Goal: Task Accomplishment & Management: Manage account settings

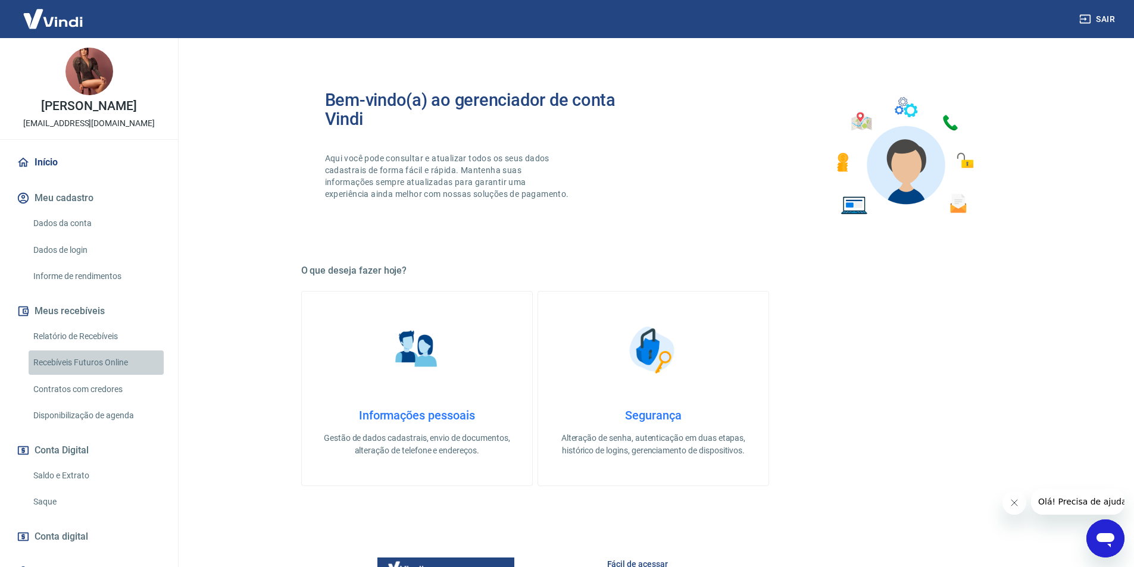
click at [124, 375] on link "Recebíveis Futuros Online" at bounding box center [96, 363] width 135 height 24
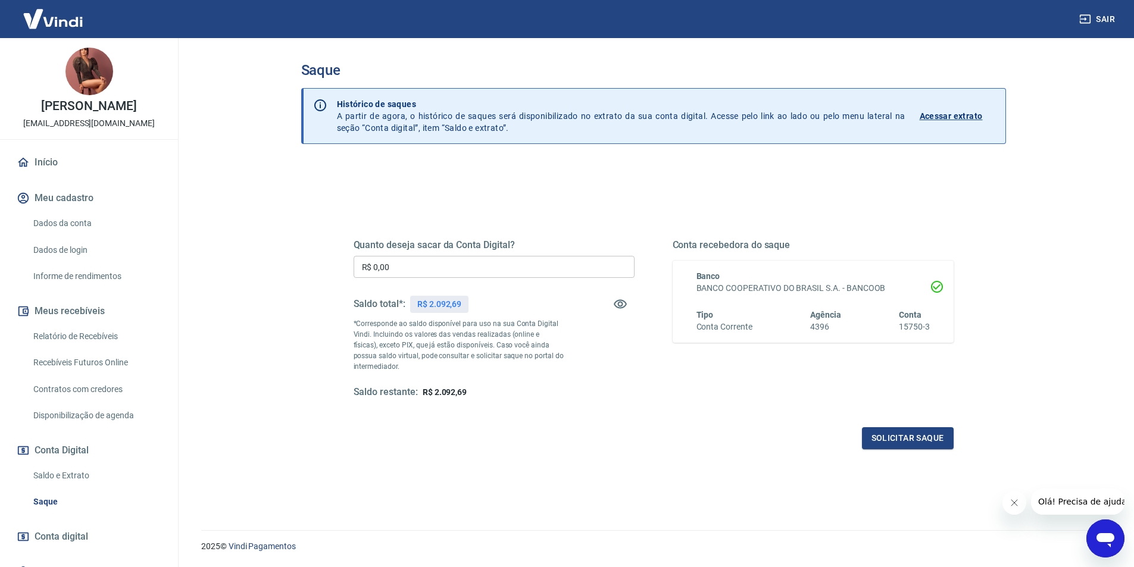
click at [467, 260] on input "R$ 0,00" at bounding box center [494, 267] width 281 height 22
type input "R$ 2.000,00"
click at [924, 444] on button "Solicitar saque" at bounding box center [908, 438] width 92 height 22
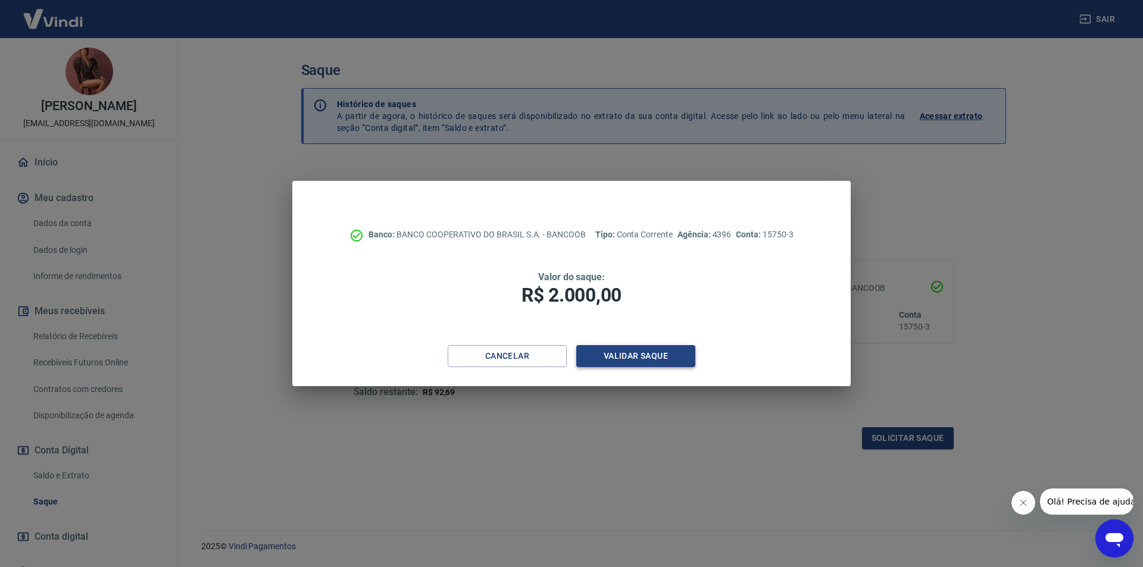
click at [663, 351] on button "Validar saque" at bounding box center [635, 356] width 119 height 22
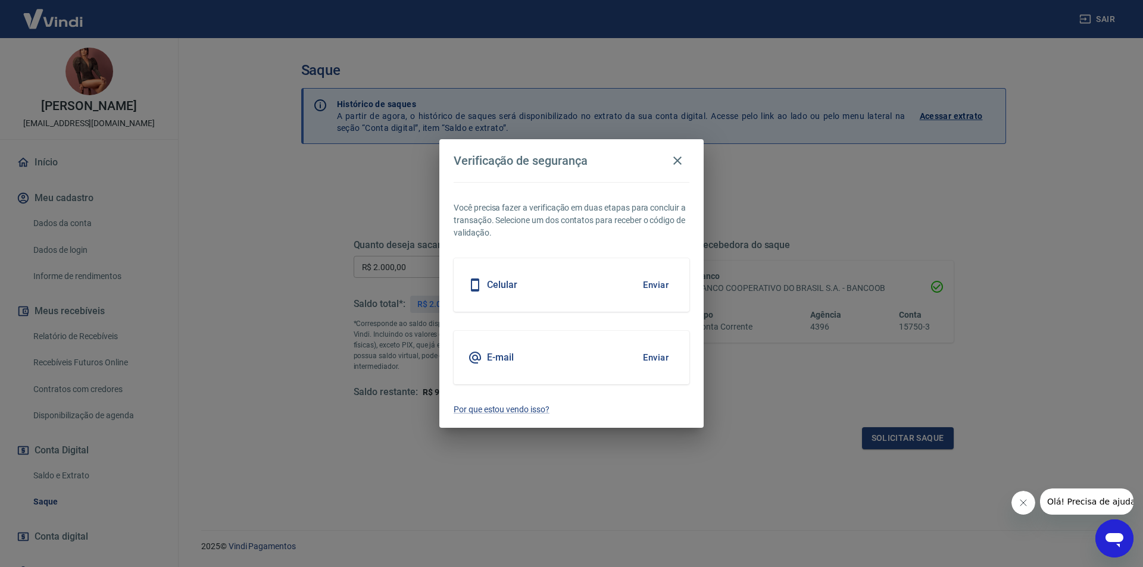
drag, startPoint x: 580, startPoint y: 359, endPoint x: 603, endPoint y: 359, distance: 23.2
click at [580, 359] on div "E-mail Enviar" at bounding box center [572, 358] width 236 height 54
click at [664, 358] on button "Enviar" at bounding box center [655, 357] width 39 height 25
click at [662, 359] on button "Enviar" at bounding box center [655, 357] width 39 height 25
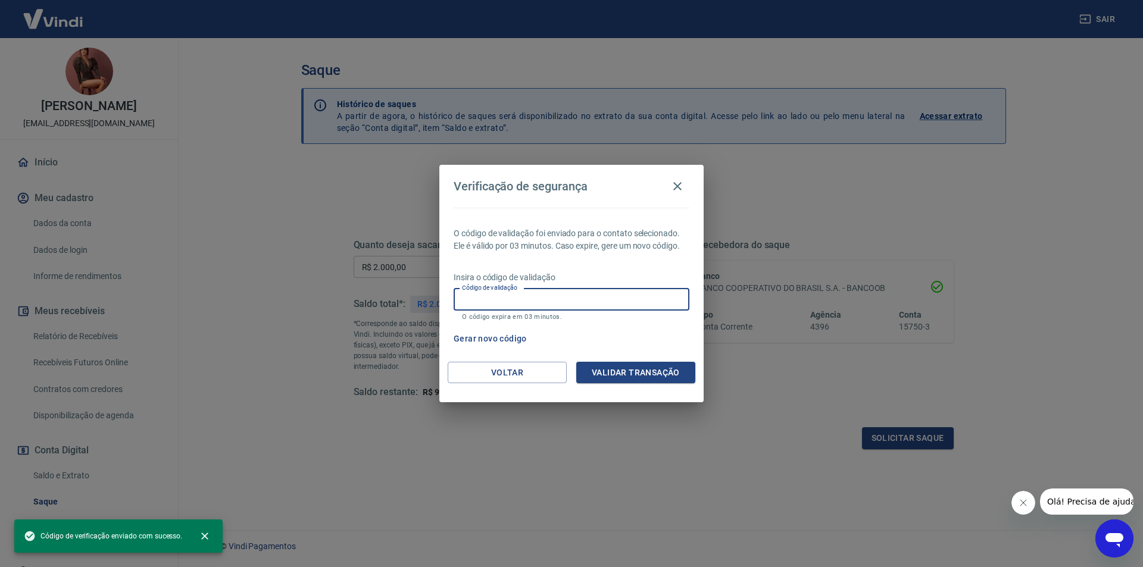
click at [546, 308] on input "Código de validação" at bounding box center [572, 300] width 236 height 22
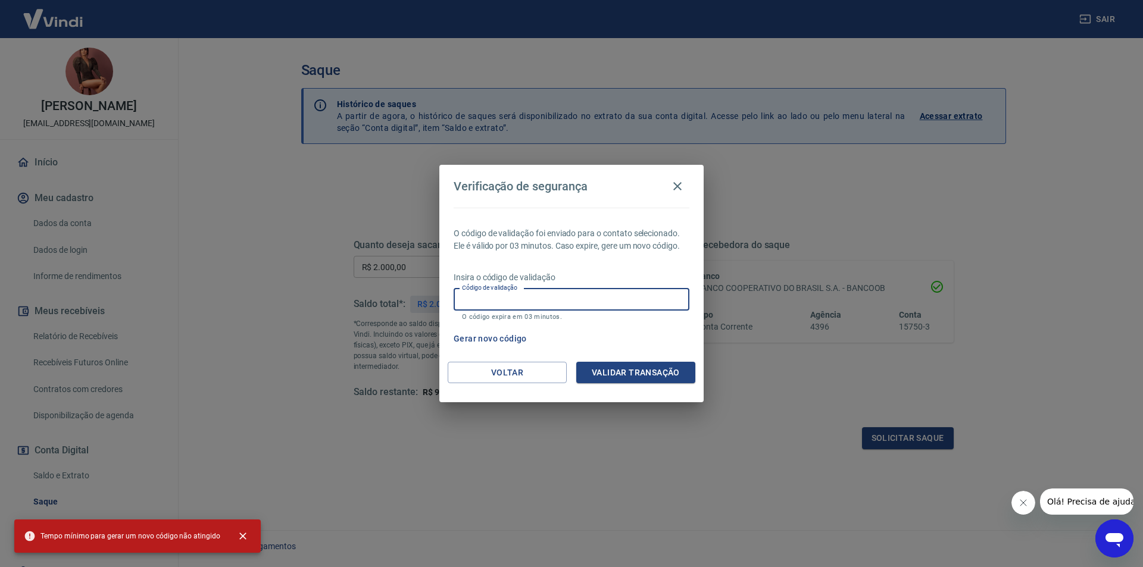
click at [702, 448] on div "Verificação de segurança O código de validação foi enviado para o contato selec…" at bounding box center [571, 283] width 1143 height 567
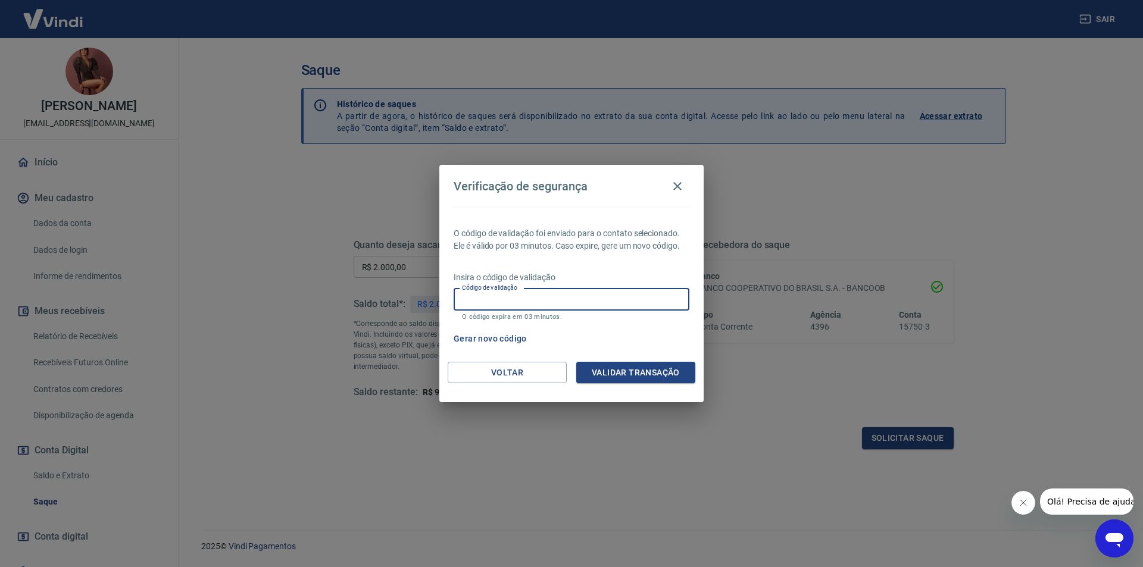
click at [513, 293] on div "Código de validação Código de validação O código expira em 03 minutos." at bounding box center [572, 305] width 236 height 32
click at [665, 371] on button "Validar transação" at bounding box center [635, 373] width 119 height 22
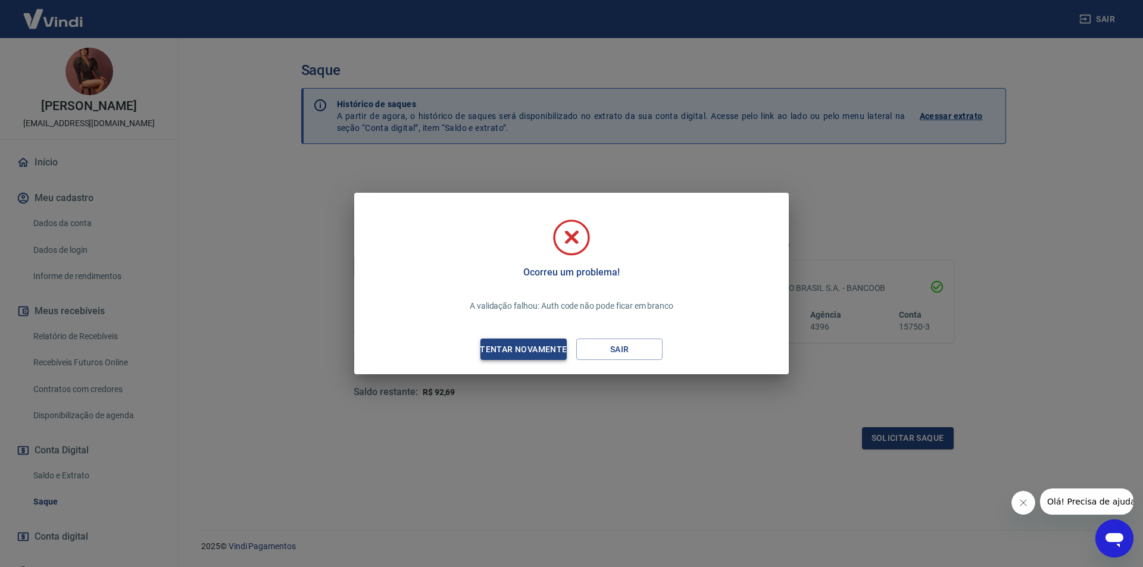
click at [564, 349] on div "Tentar novamente" at bounding box center [522, 349] width 115 height 15
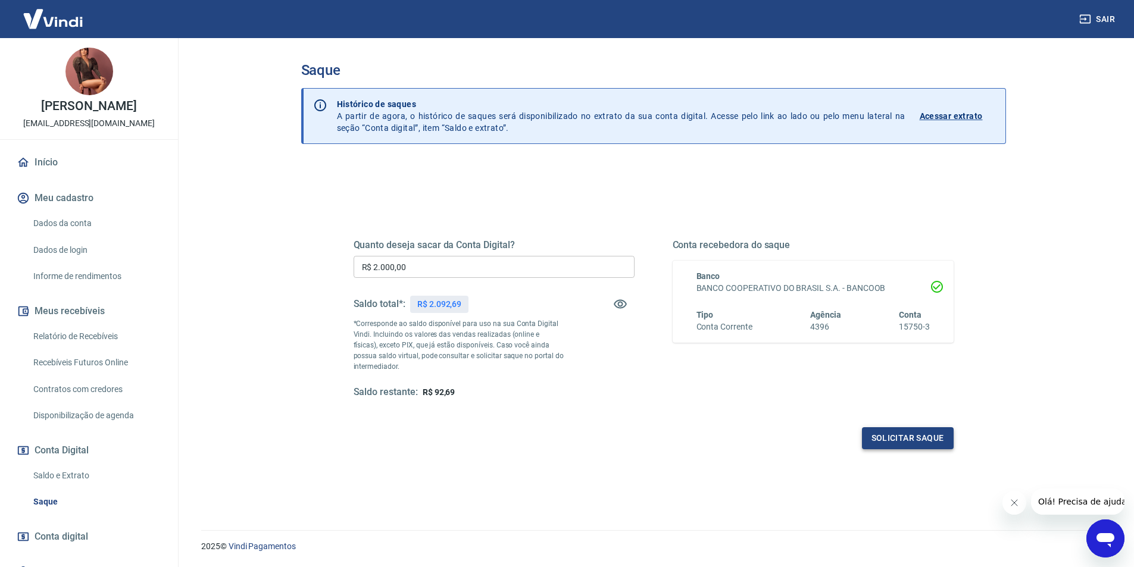
click at [903, 444] on button "Solicitar saque" at bounding box center [908, 438] width 92 height 22
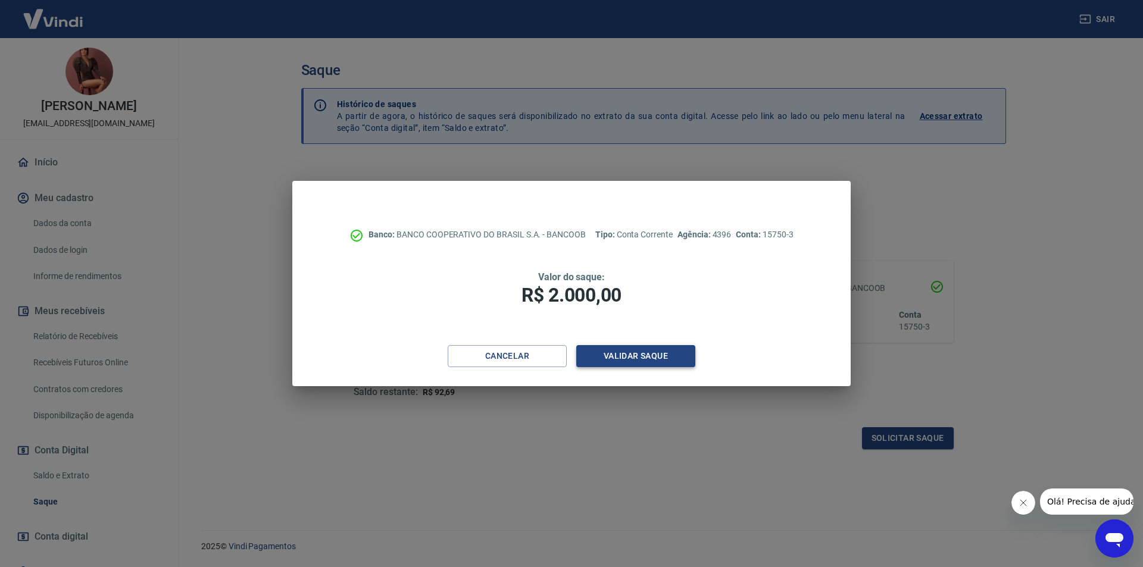
click at [612, 351] on button "Validar saque" at bounding box center [635, 356] width 119 height 22
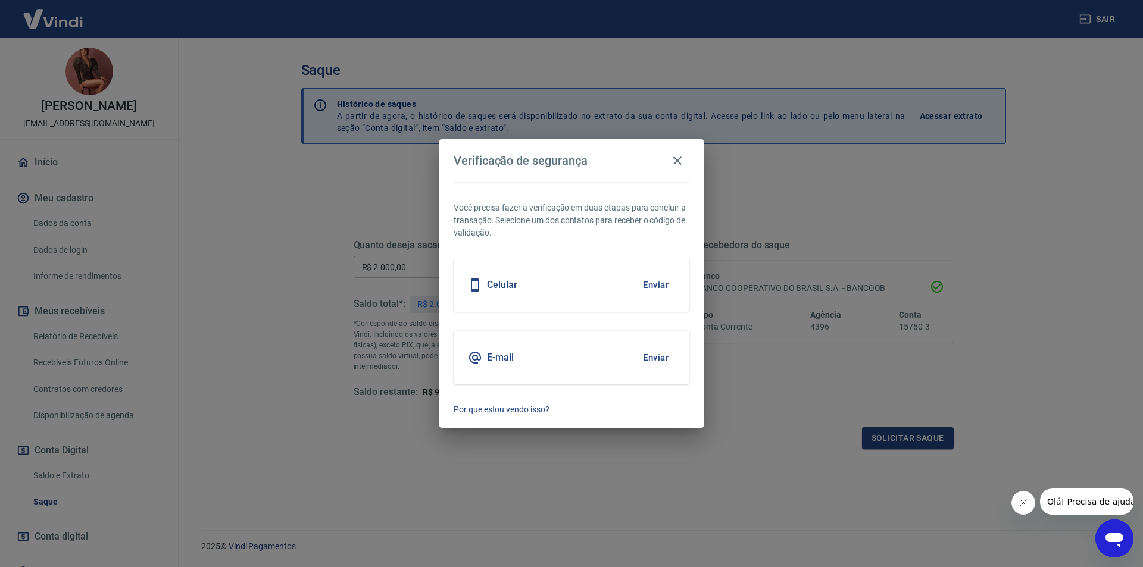
click at [656, 356] on button "Enviar" at bounding box center [655, 357] width 39 height 25
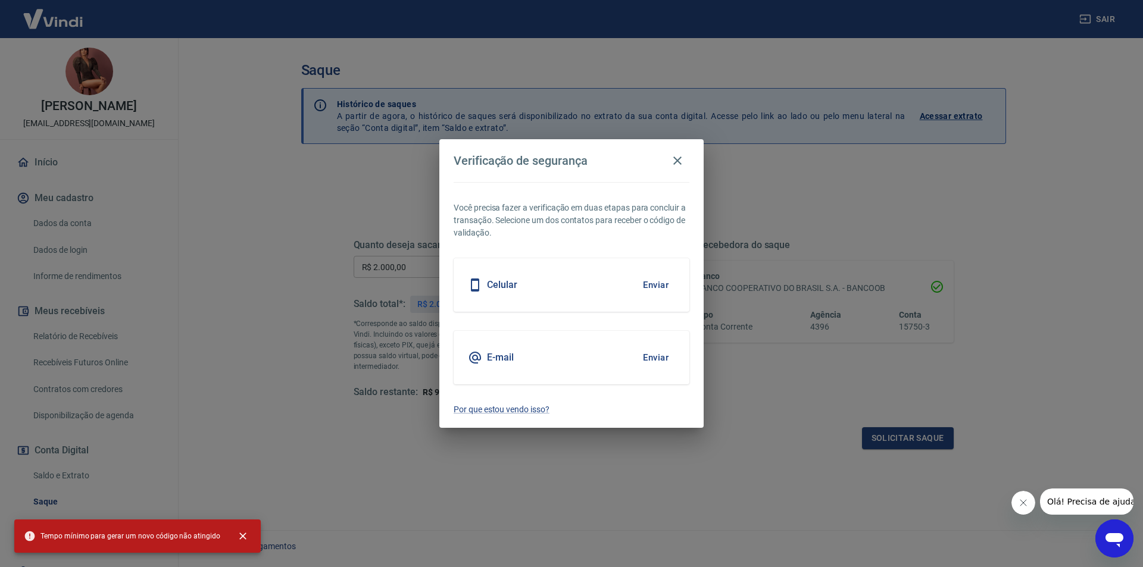
click at [527, 349] on div "E-mail Enviar" at bounding box center [572, 358] width 236 height 54
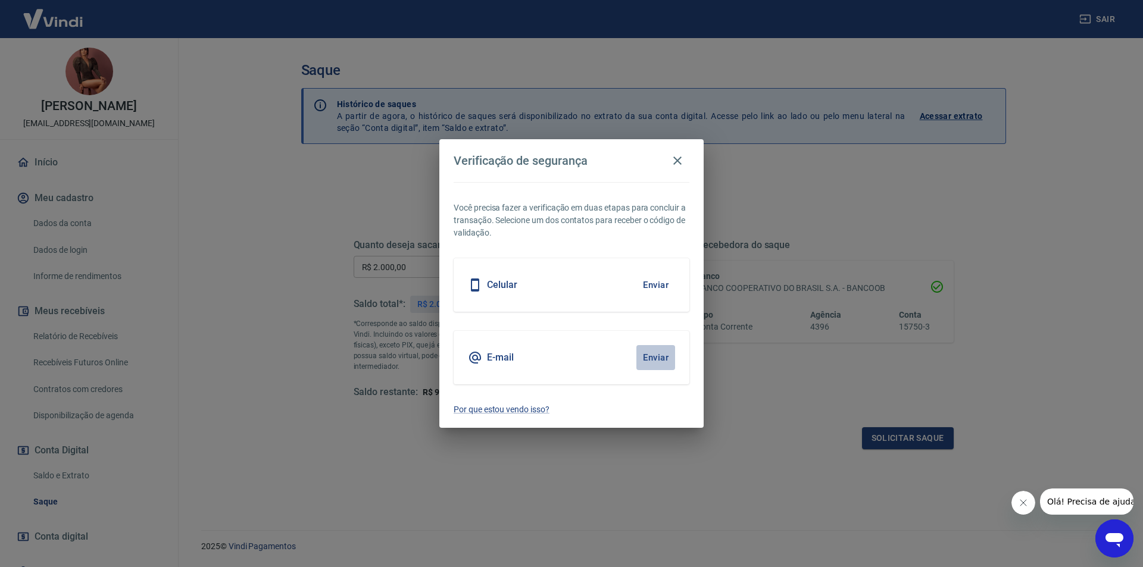
click at [648, 358] on button "Enviar" at bounding box center [655, 357] width 39 height 25
click at [495, 361] on h5 "E-mail" at bounding box center [500, 358] width 27 height 12
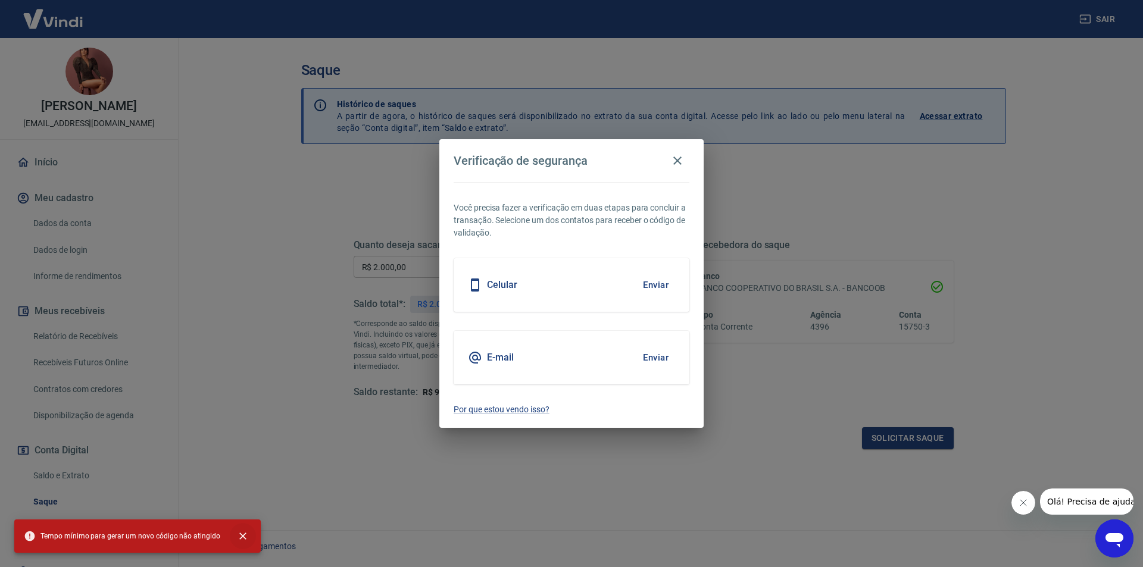
click at [243, 535] on icon "close" at bounding box center [243, 536] width 12 height 12
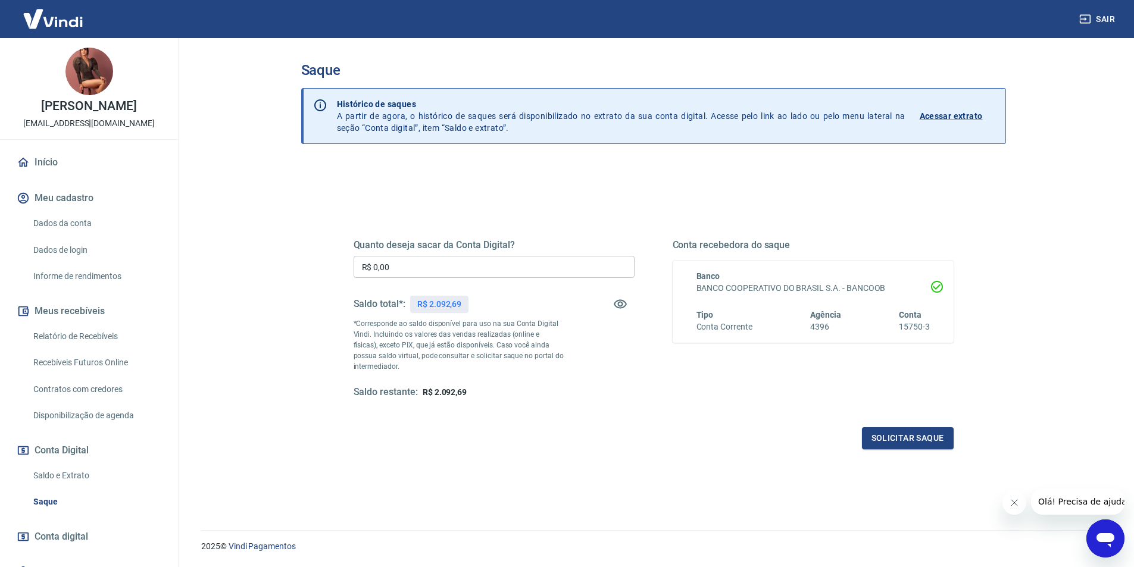
click at [502, 264] on input "R$ 0,00" at bounding box center [494, 267] width 281 height 22
click at [502, 265] on input "R$ 0,00" at bounding box center [494, 267] width 281 height 22
type input "R$ 2.000,00"
click at [906, 442] on button "Solicitar saque" at bounding box center [908, 438] width 92 height 22
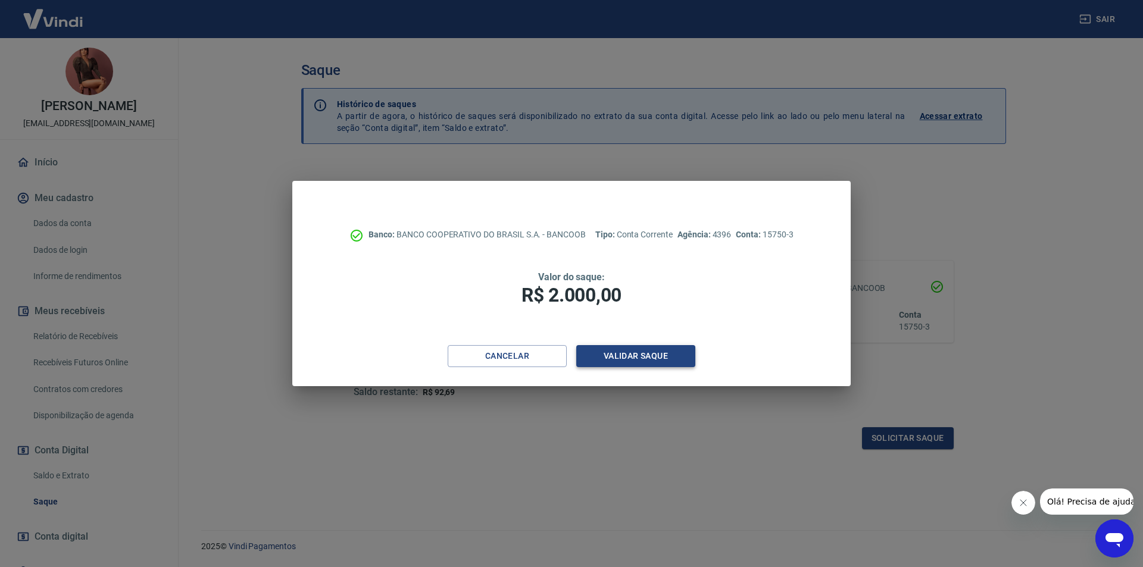
click at [617, 363] on button "Validar saque" at bounding box center [635, 356] width 119 height 22
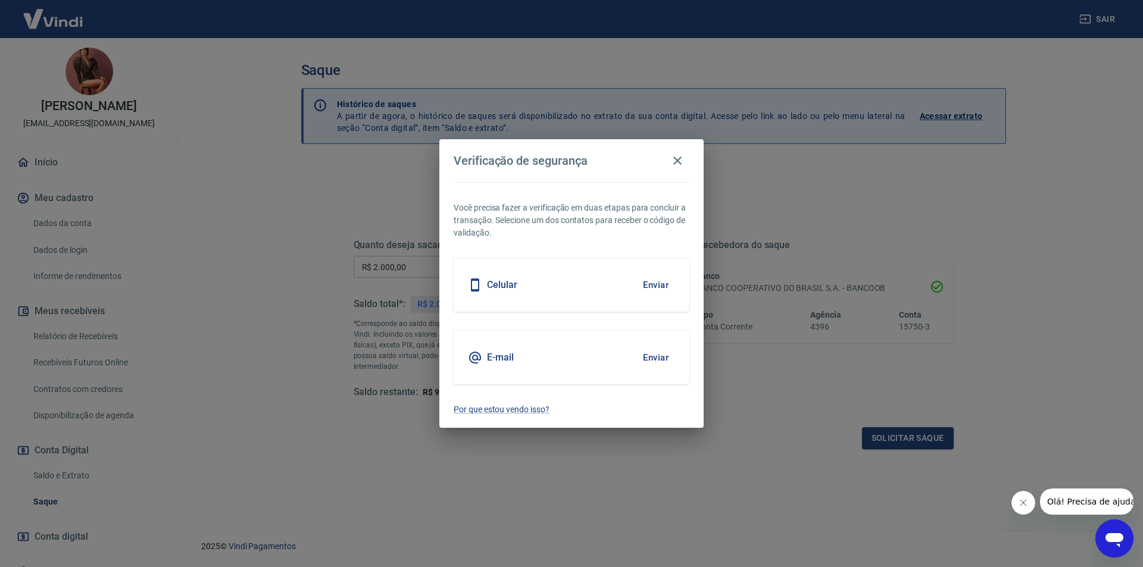
click at [664, 354] on button "Enviar" at bounding box center [655, 357] width 39 height 25
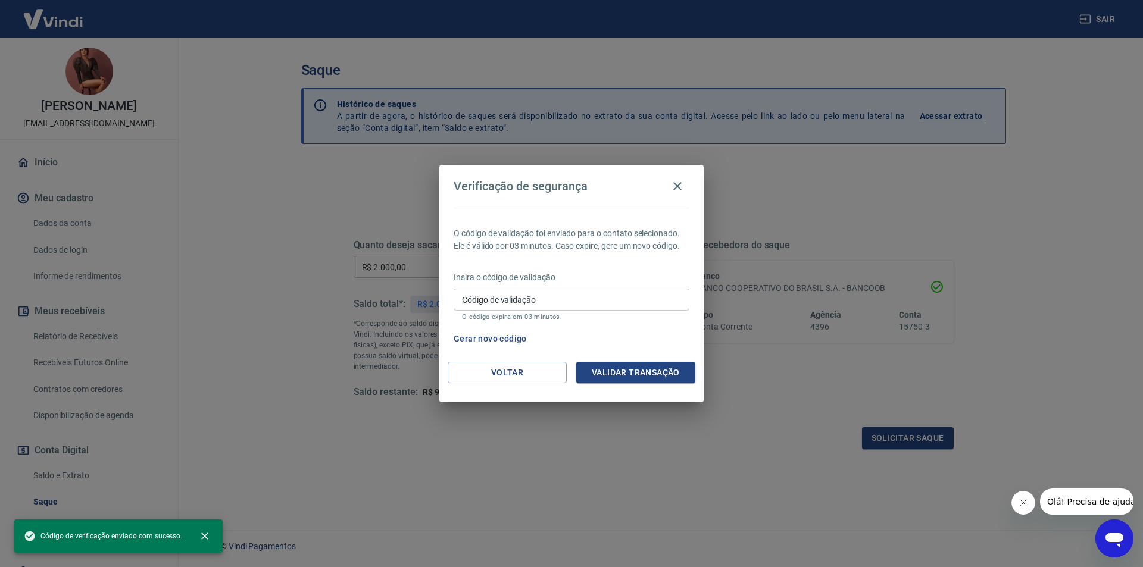
click at [608, 303] on input "Código de validação" at bounding box center [572, 300] width 236 height 22
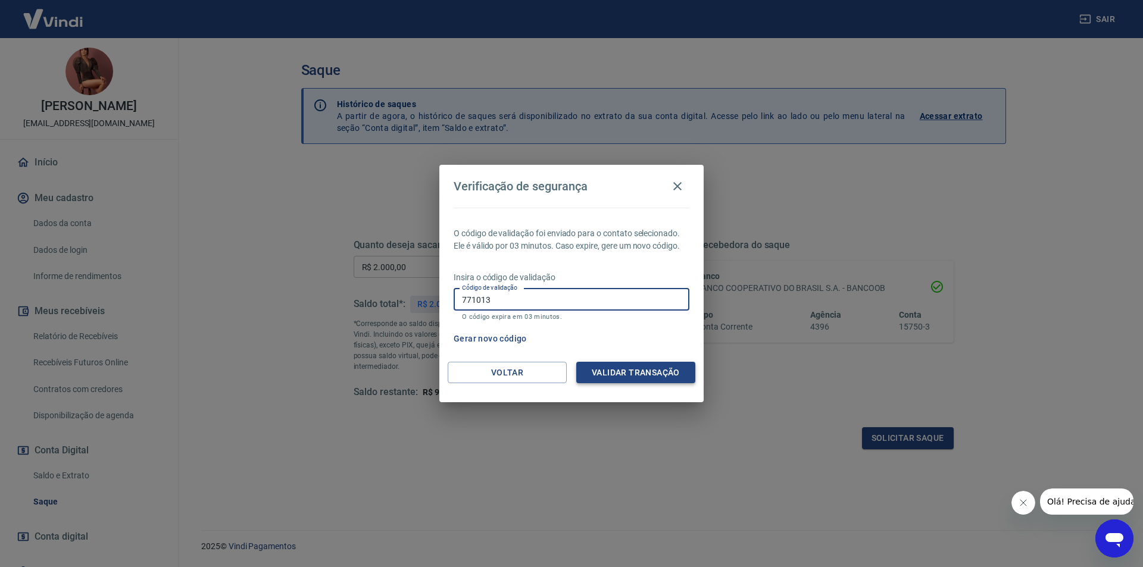
type input "771013"
click at [667, 367] on button "Validar transação" at bounding box center [635, 373] width 119 height 22
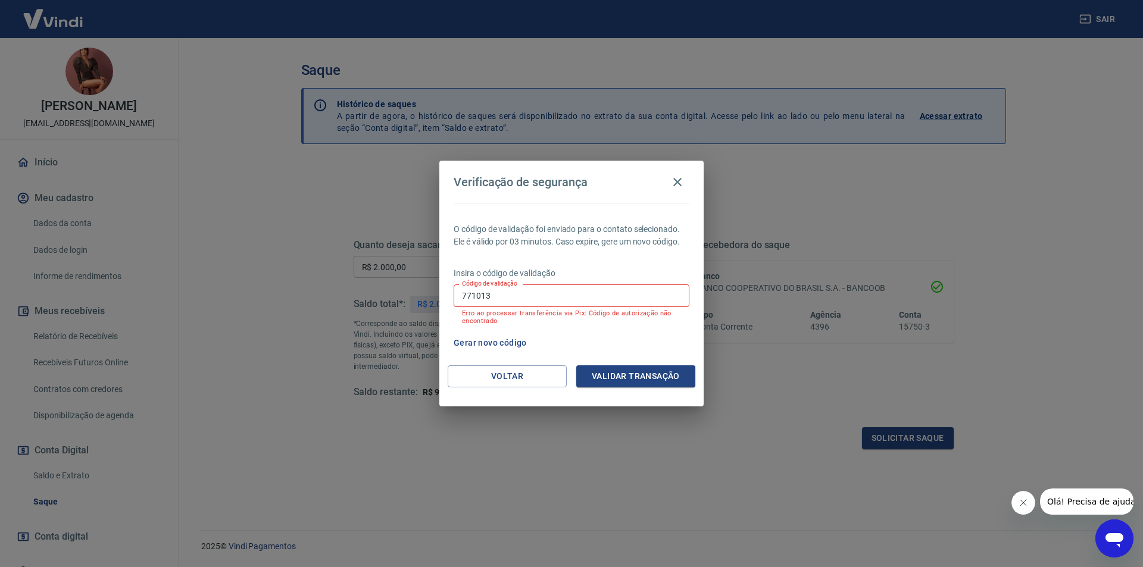
click at [549, 297] on input "771013" at bounding box center [572, 296] width 236 height 22
type input "316686"
click at [630, 380] on button "Validar transação" at bounding box center [635, 376] width 119 height 22
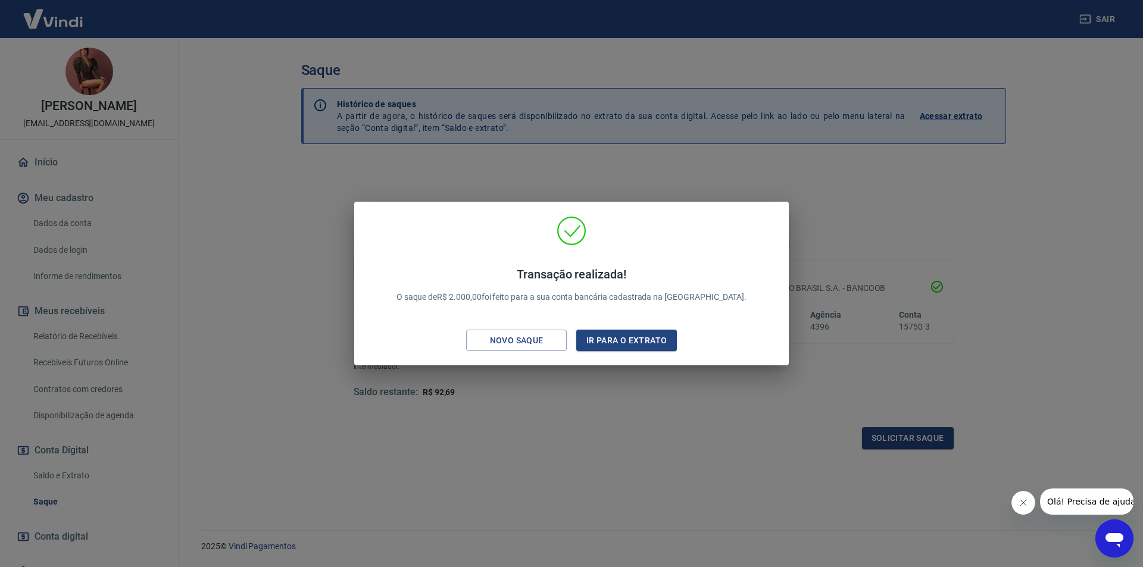
click at [866, 236] on div "Transação realizada! O saque de R$ 2.000,00 foi feito para a sua conta bancária…" at bounding box center [571, 283] width 1143 height 567
